Goal: Information Seeking & Learning: Check status

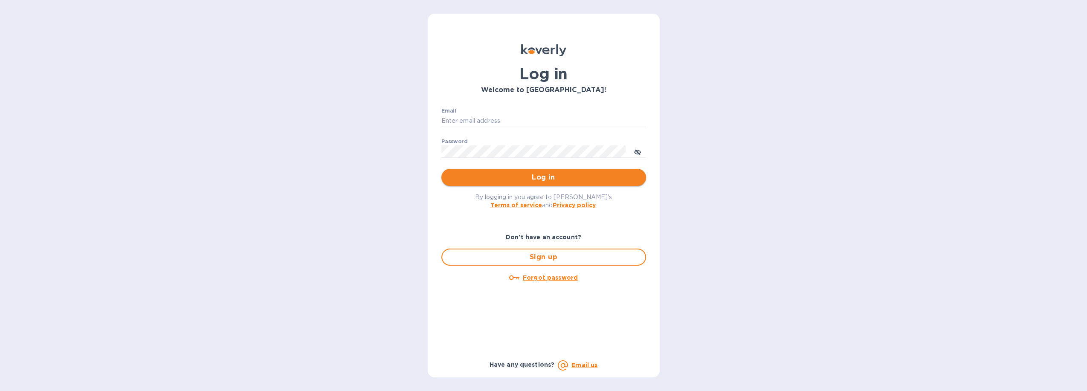
type input "[PERSON_NAME][EMAIL_ADDRESS][DOMAIN_NAME]"
click at [553, 180] on span "Log in" at bounding box center [543, 177] width 191 height 10
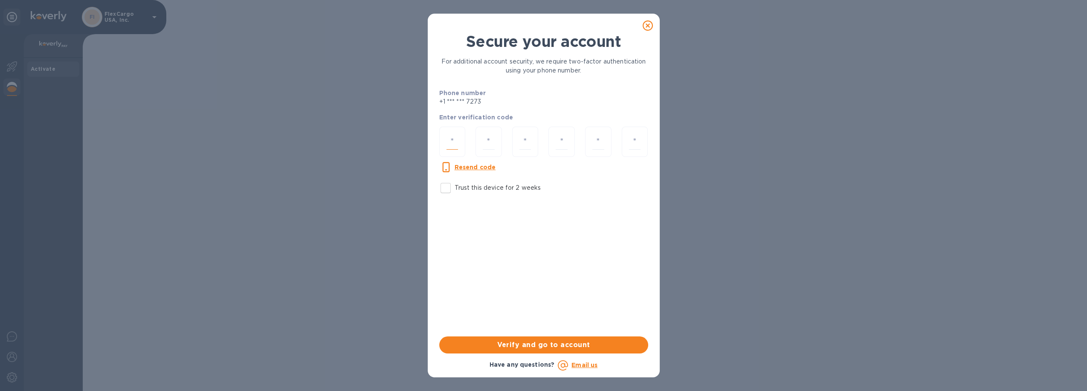
click at [449, 142] on input "number" at bounding box center [452, 142] width 12 height 16
type input "7"
type input "1"
type input "6"
type input "4"
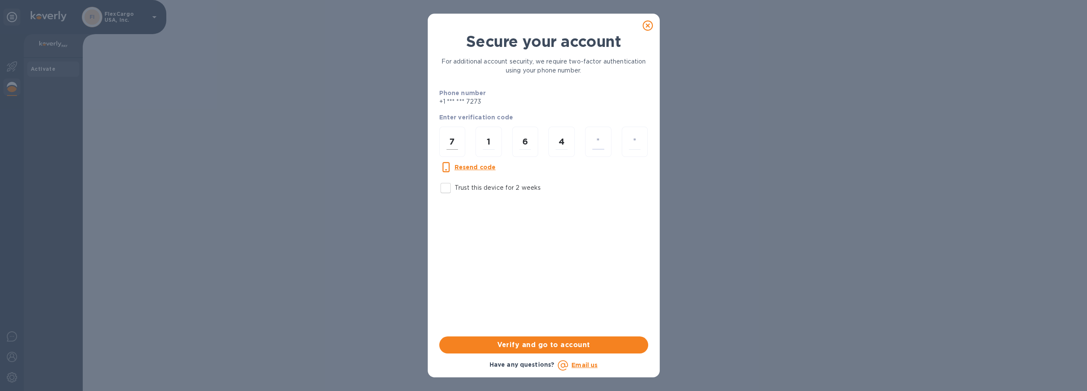
type input "0"
type input "3"
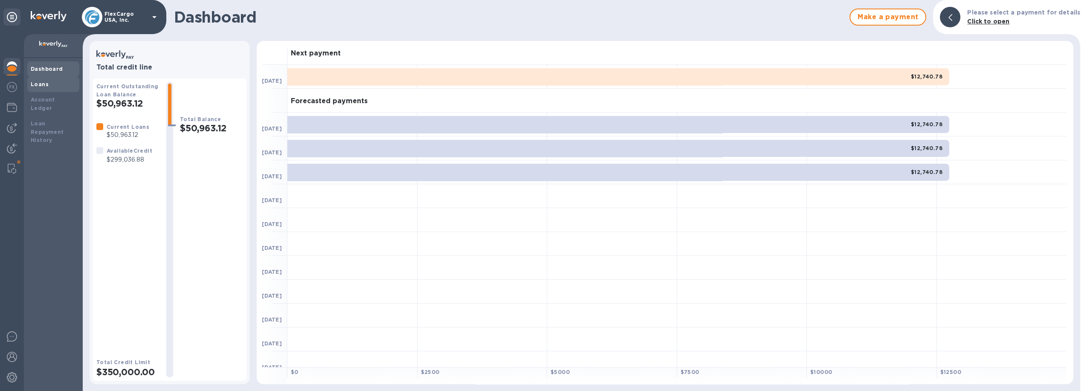
click at [53, 81] on div "Loans" at bounding box center [53, 84] width 45 height 9
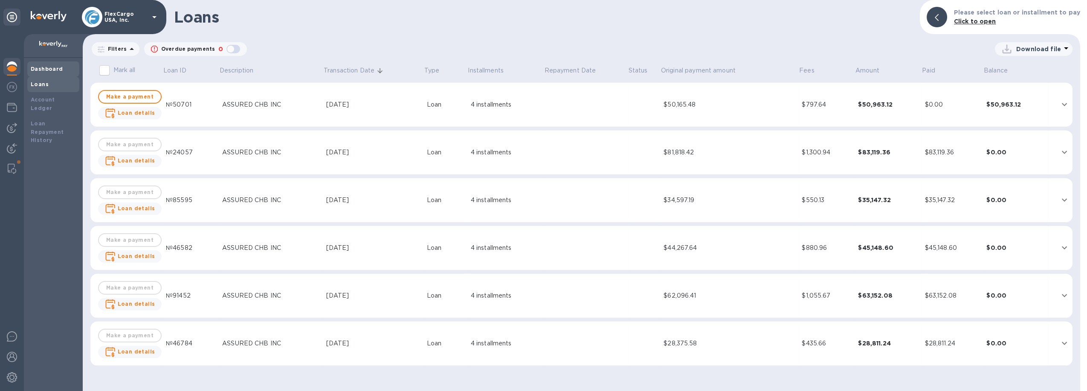
click at [52, 67] on b "Dashboard" at bounding box center [47, 69] width 32 height 6
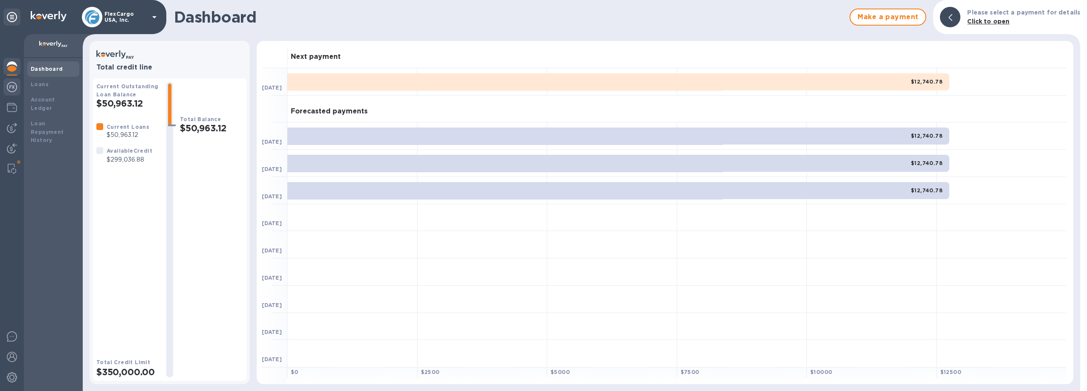
click at [16, 89] on img at bounding box center [12, 87] width 10 height 10
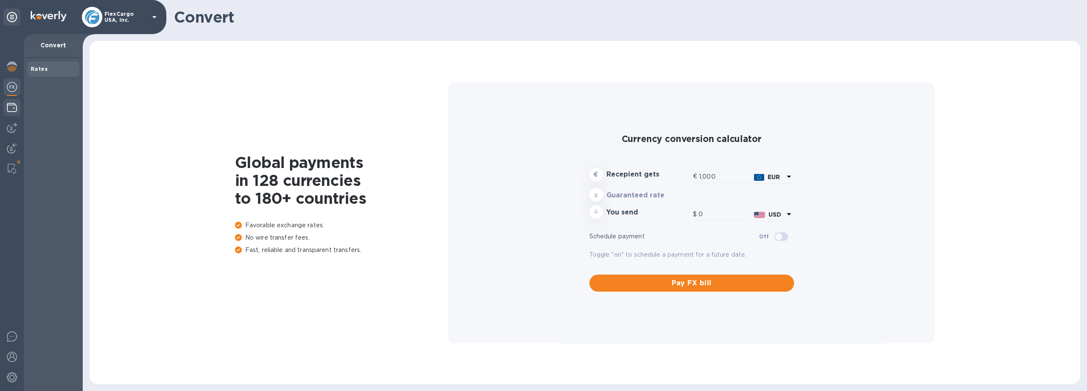
type input "1,168.72"
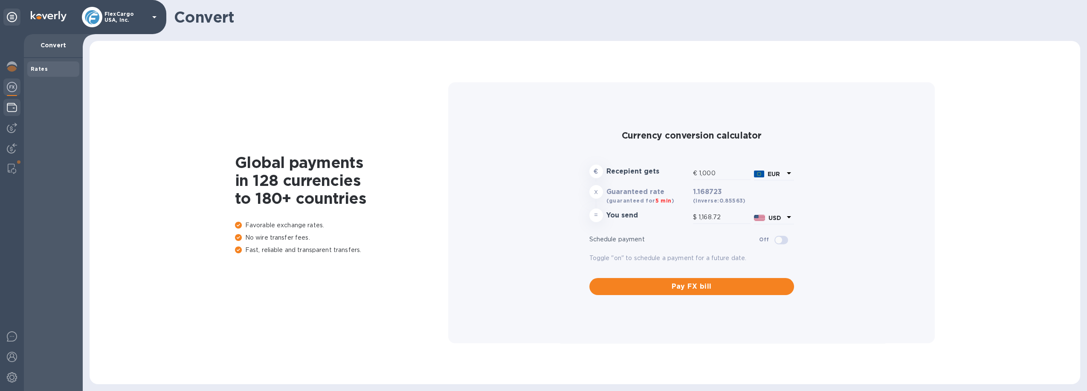
click at [16, 107] on img at bounding box center [12, 107] width 10 height 10
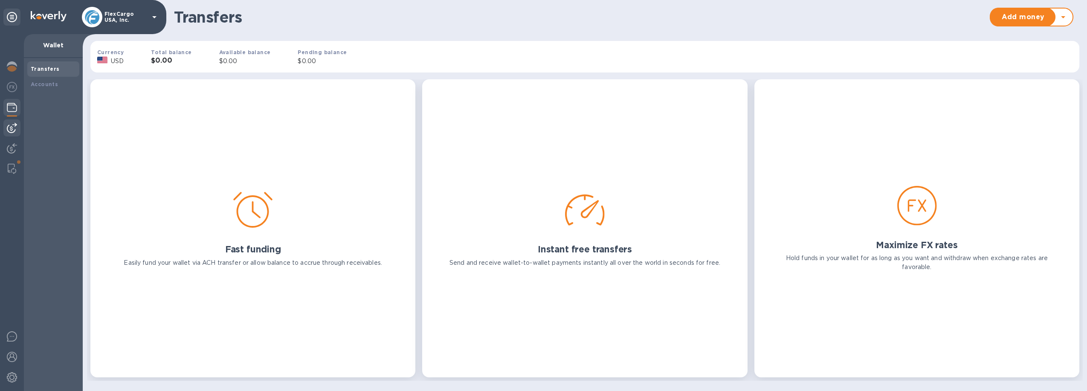
click at [11, 130] on img at bounding box center [12, 128] width 10 height 10
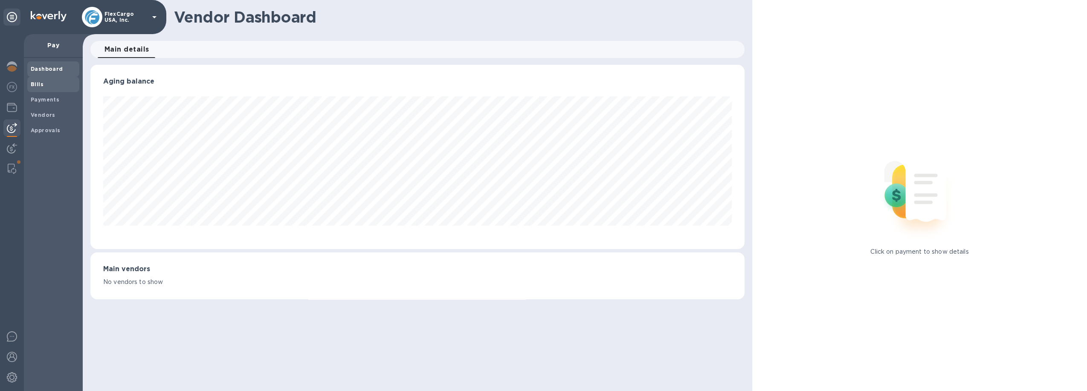
scroll to position [184, 654]
click at [43, 84] on span "Bills" at bounding box center [53, 84] width 45 height 9
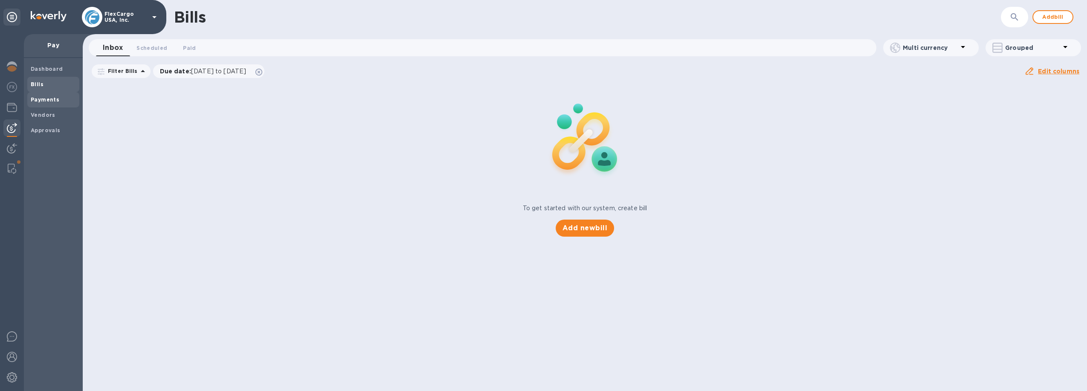
click at [57, 99] on b "Payments" at bounding box center [45, 99] width 29 height 6
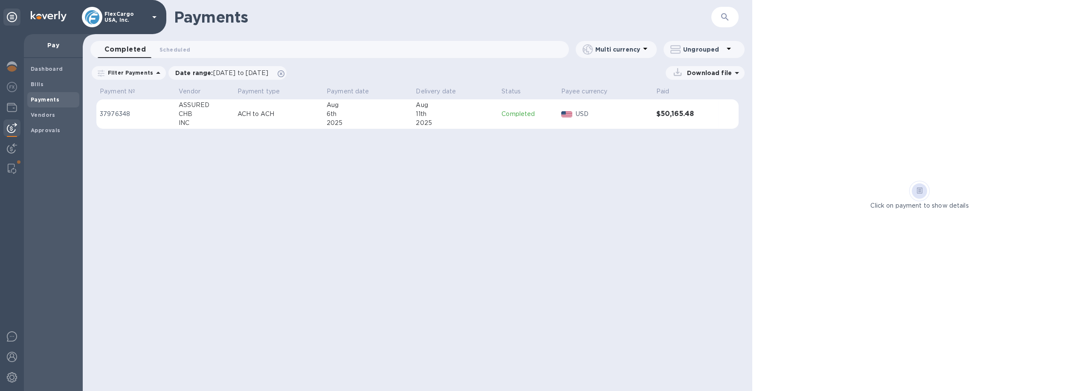
click at [447, 114] on div "11th" at bounding box center [455, 114] width 79 height 9
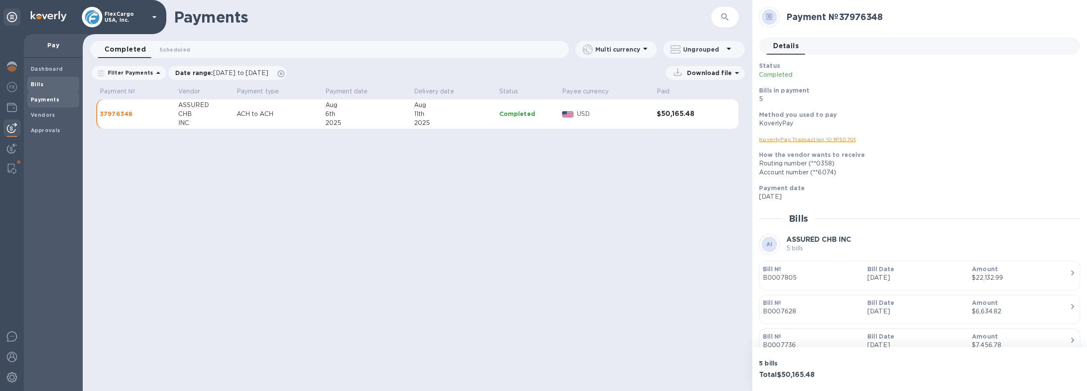
click at [43, 85] on span "Bills" at bounding box center [53, 84] width 45 height 9
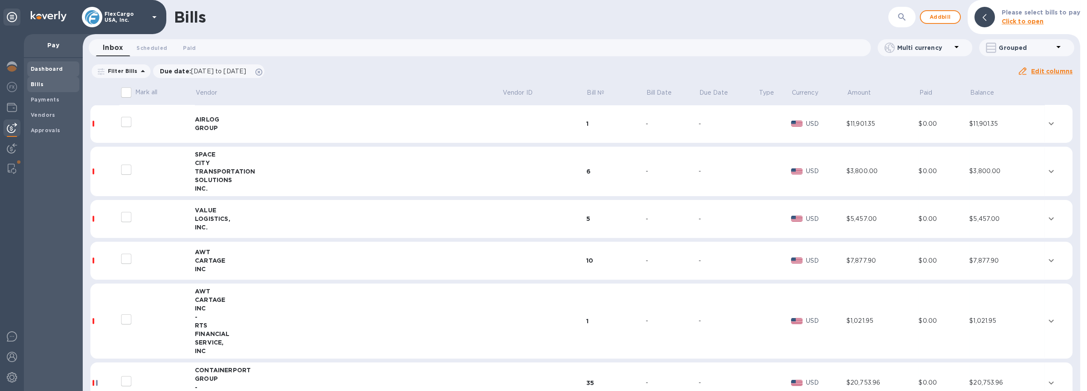
click at [50, 67] on b "Dashboard" at bounding box center [47, 69] width 32 height 6
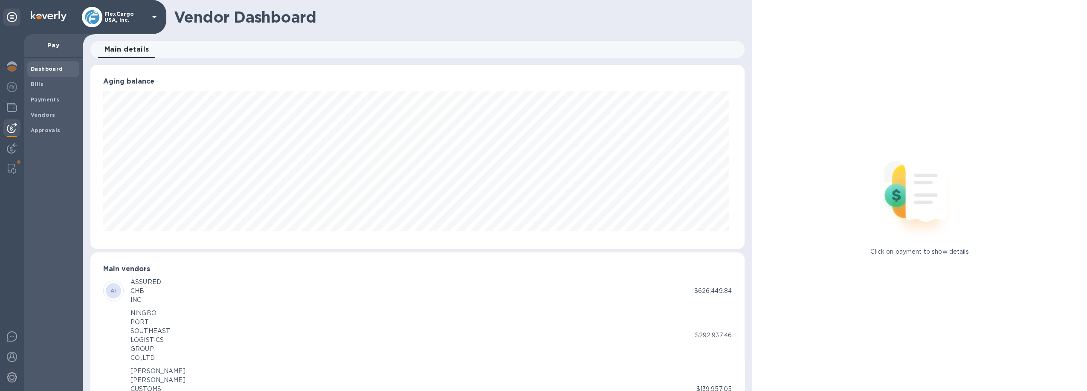
scroll to position [184, 651]
click at [11, 69] on img at bounding box center [12, 66] width 10 height 10
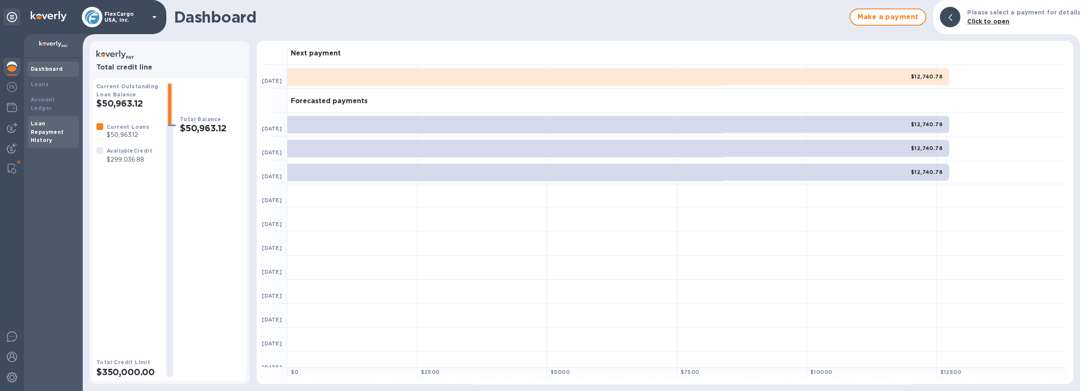
click at [62, 127] on div "Loan Repayment History" at bounding box center [53, 132] width 45 height 26
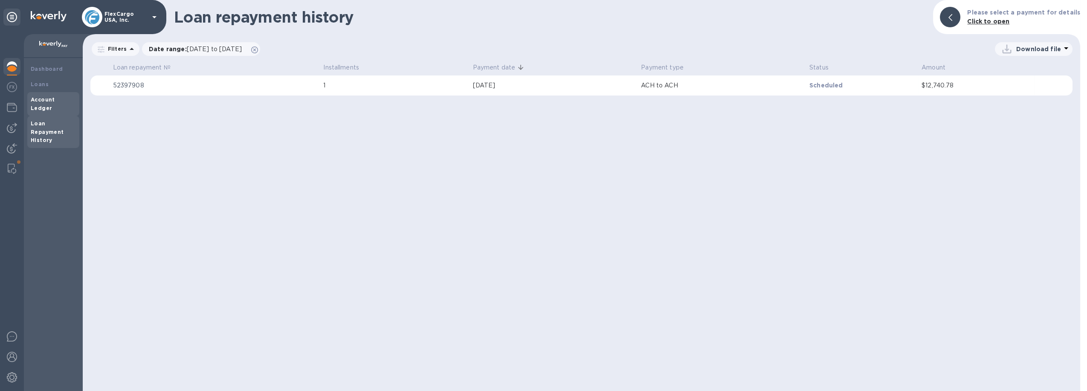
click at [49, 99] on b "Account Ledger" at bounding box center [43, 103] width 24 height 15
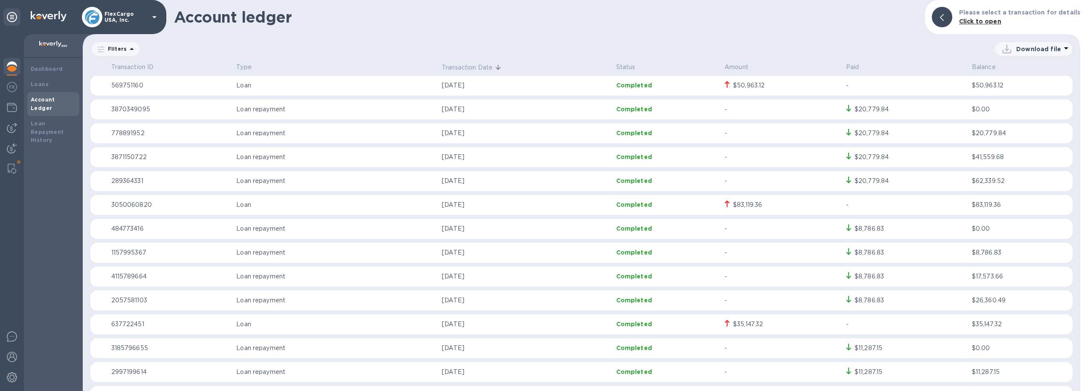
click at [665, 88] on p "Completed" at bounding box center [666, 85] width 101 height 9
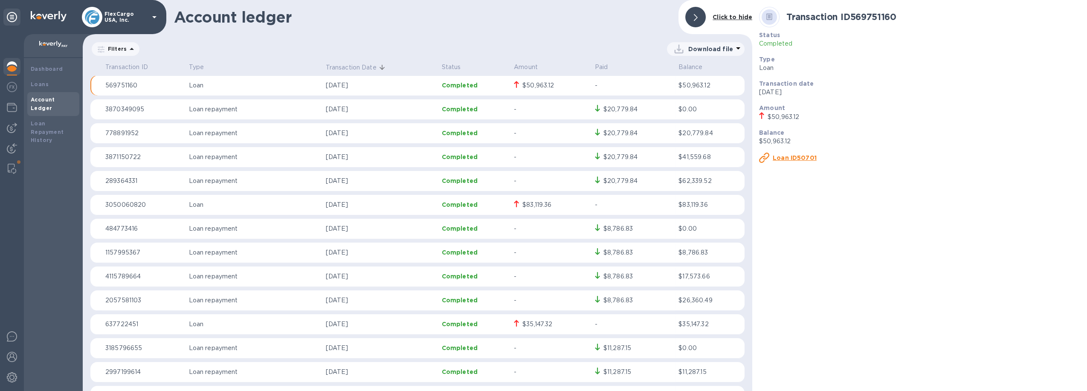
click at [472, 82] on p "Completed" at bounding box center [474, 85] width 65 height 9
click at [130, 87] on p "569751160" at bounding box center [143, 85] width 77 height 9
click at [800, 156] on u "Loan ID50701" at bounding box center [795, 157] width 44 height 7
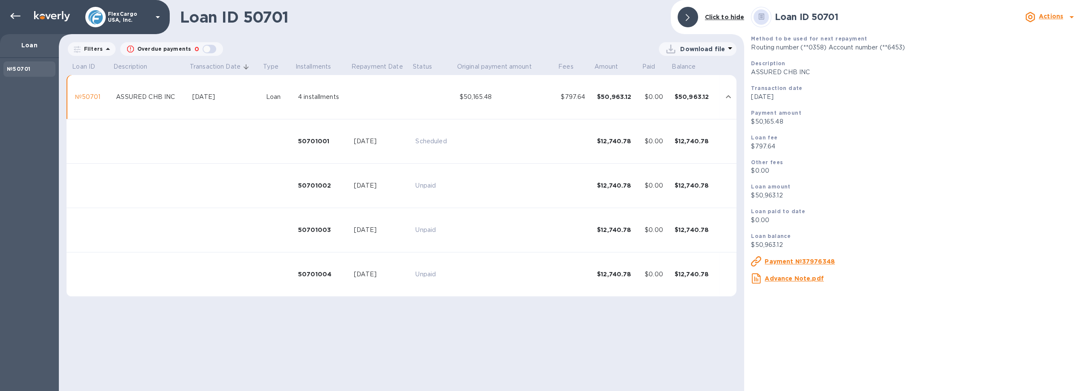
click at [638, 96] on div "$50,963.12" at bounding box center [617, 97] width 41 height 9
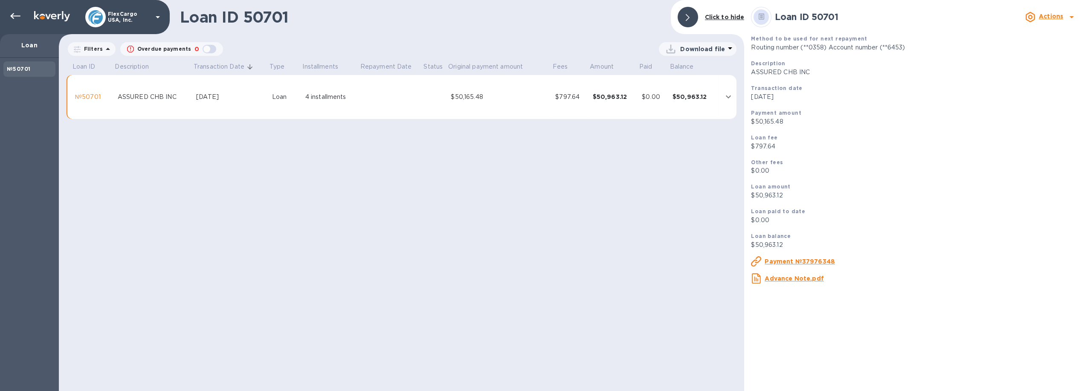
click at [492, 94] on div "$50,165.48" at bounding box center [500, 97] width 98 height 9
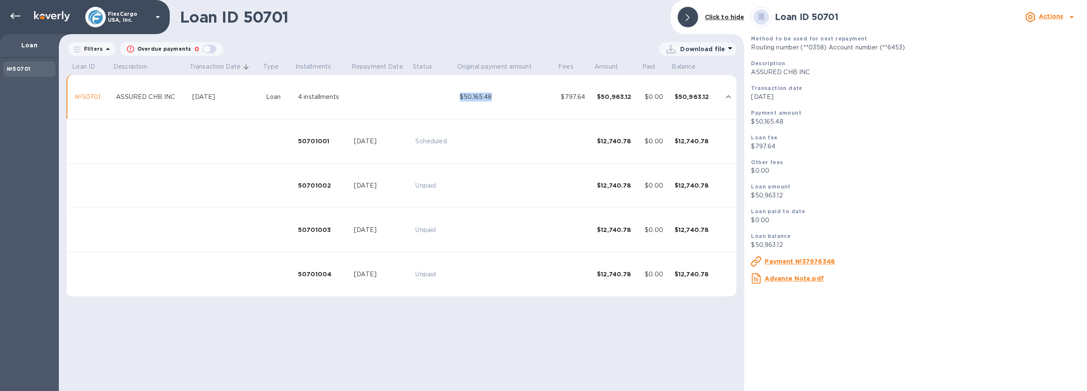
drag, startPoint x: 501, startPoint y: 96, endPoint x: 457, endPoint y: 97, distance: 43.1
click at [457, 97] on td "$50,165.48" at bounding box center [506, 97] width 101 height 44
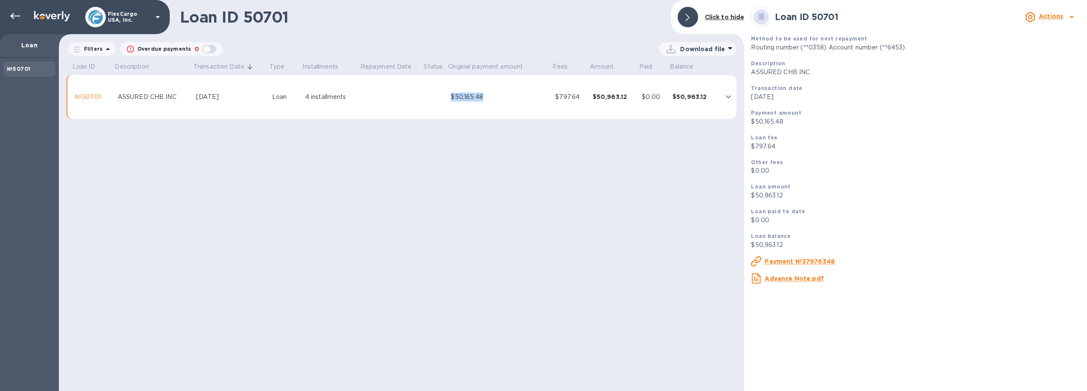
copy div "$50,165.48"
drag, startPoint x: 585, startPoint y: 96, endPoint x: 556, endPoint y: 95, distance: 29.8
click at [556, 95] on td "$797.64" at bounding box center [570, 97] width 37 height 44
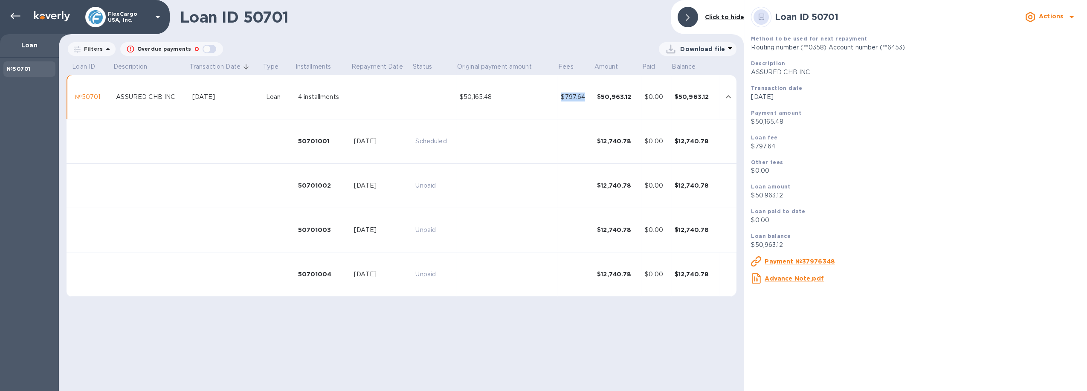
copy div "$797.64"
drag, startPoint x: 714, startPoint y: 97, endPoint x: 675, endPoint y: 98, distance: 38.4
click at [675, 98] on div "$50,963.12" at bounding box center [695, 97] width 41 height 9
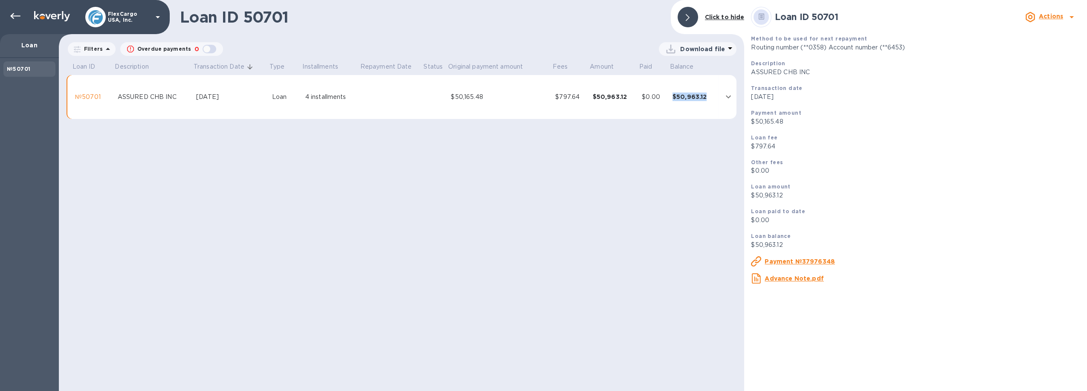
copy div "$50,963.12"
click at [492, 100] on div "$50,165.48" at bounding box center [500, 97] width 98 height 9
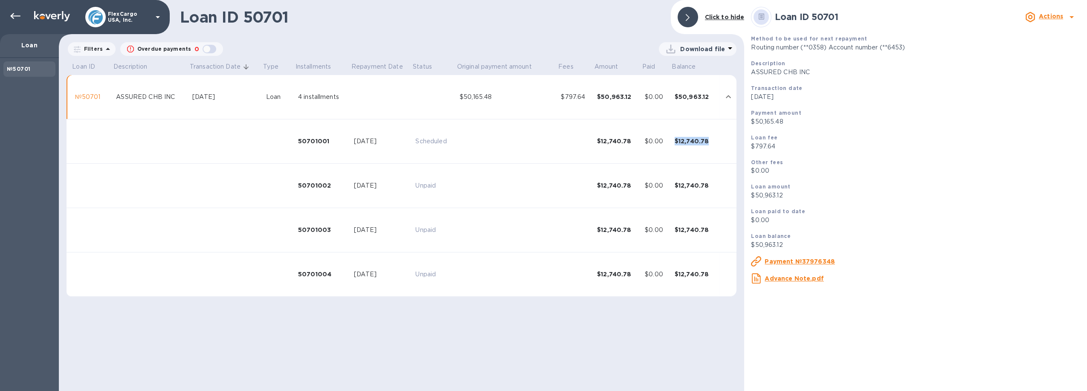
drag, startPoint x: 718, startPoint y: 141, endPoint x: 674, endPoint y: 141, distance: 44.3
click at [674, 141] on tr "50701001 Aug 11, 2025 Scheduled $12,740.78 $0.00 $12,740.78" at bounding box center [402, 141] width 670 height 44
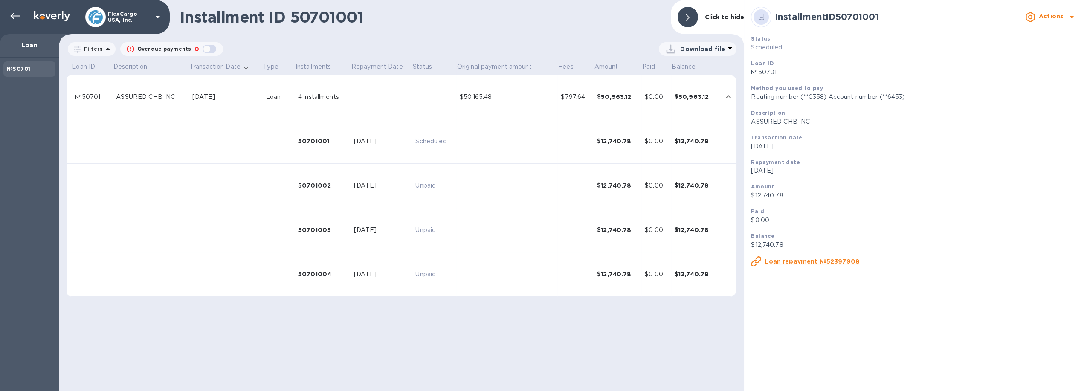
click at [825, 61] on div "Loan ID" at bounding box center [915, 63] width 329 height 9
